Goal: Transaction & Acquisition: Purchase product/service

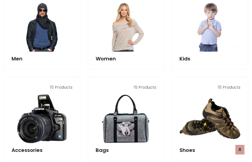
scroll to position [365, 0]
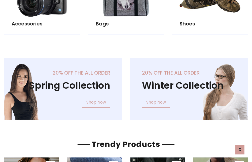
click at [126, 86] on div "20% off the all order Winter Collection Shop Now" at bounding box center [189, 93] width 126 height 70
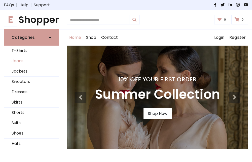
click at [31, 61] on link "Jeans" at bounding box center [31, 61] width 55 height 10
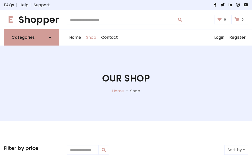
scroll to position [159, 0]
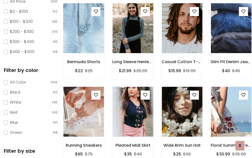
click at [83, 39] on img at bounding box center [83, 28] width 49 height 121
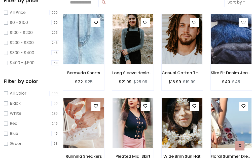
scroll to position [11, 0]
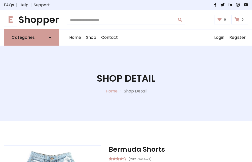
scroll to position [54, 0]
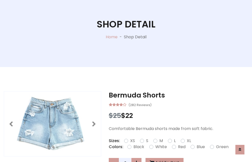
click at [181, 147] on label "Red" at bounding box center [182, 147] width 8 height 6
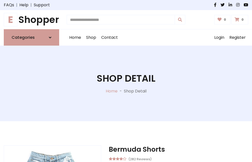
scroll to position [54, 0]
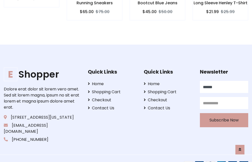
scroll to position [497, 0]
type input "******"
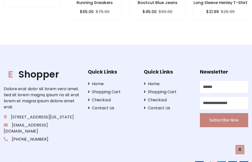
type input "**********"
click at [223, 114] on button "Subscribe Now" at bounding box center [224, 120] width 48 height 14
